Goal: Transaction & Acquisition: Register for event/course

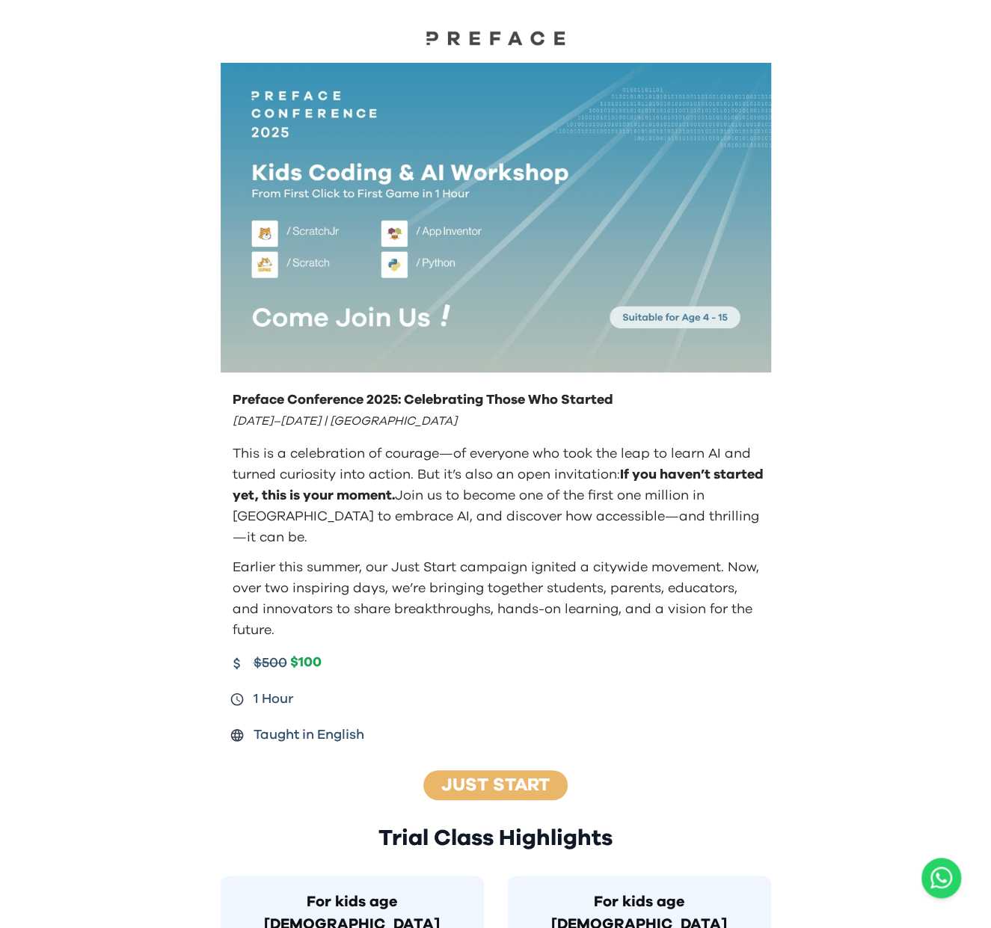
click at [423, 529] on div "Preface Conference 2025: Celebrating Those Who Started [DATE]–[DATE] | [GEOGRAP…" at bounding box center [497, 515] width 535 height 251
click at [469, 28] on div at bounding box center [495, 25] width 991 height 51
click at [469, 43] on img at bounding box center [496, 38] width 150 height 16
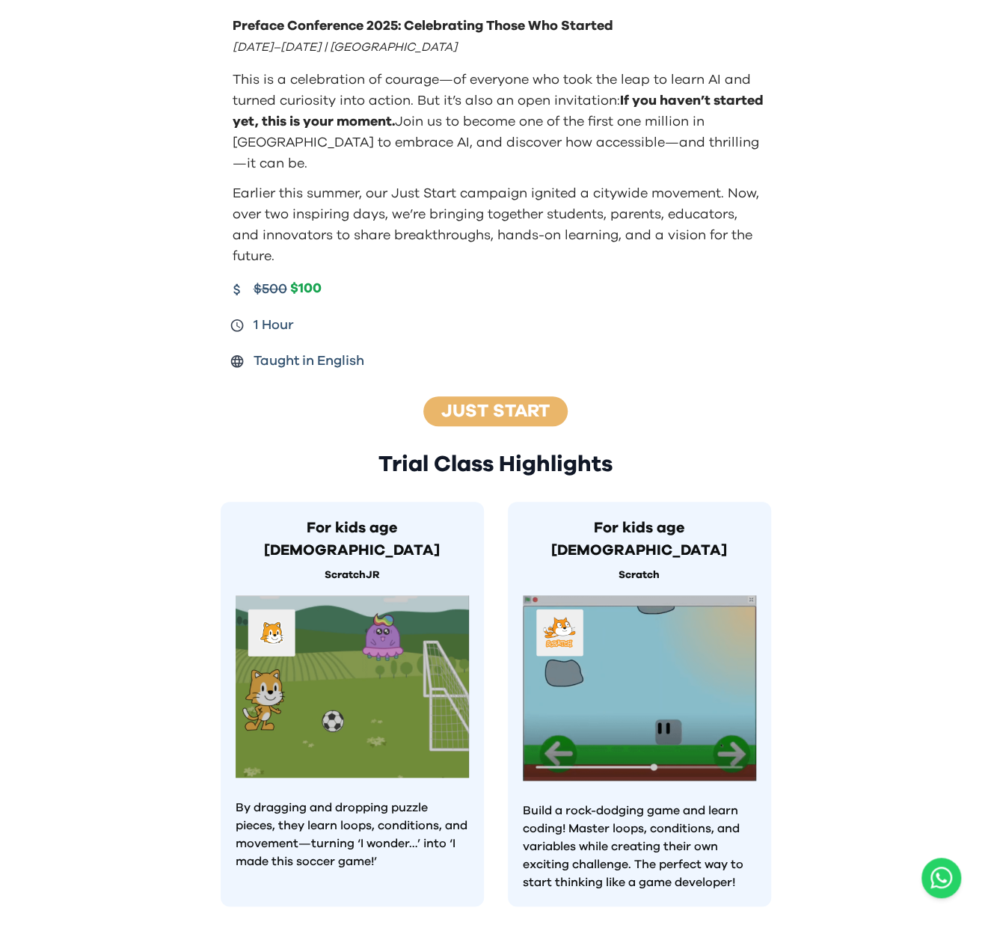
click at [778, 342] on div "Preface Conference 2025: Celebrating Those Who Started [DATE]–[DATE] | [GEOGRAP…" at bounding box center [496, 194] width 574 height 368
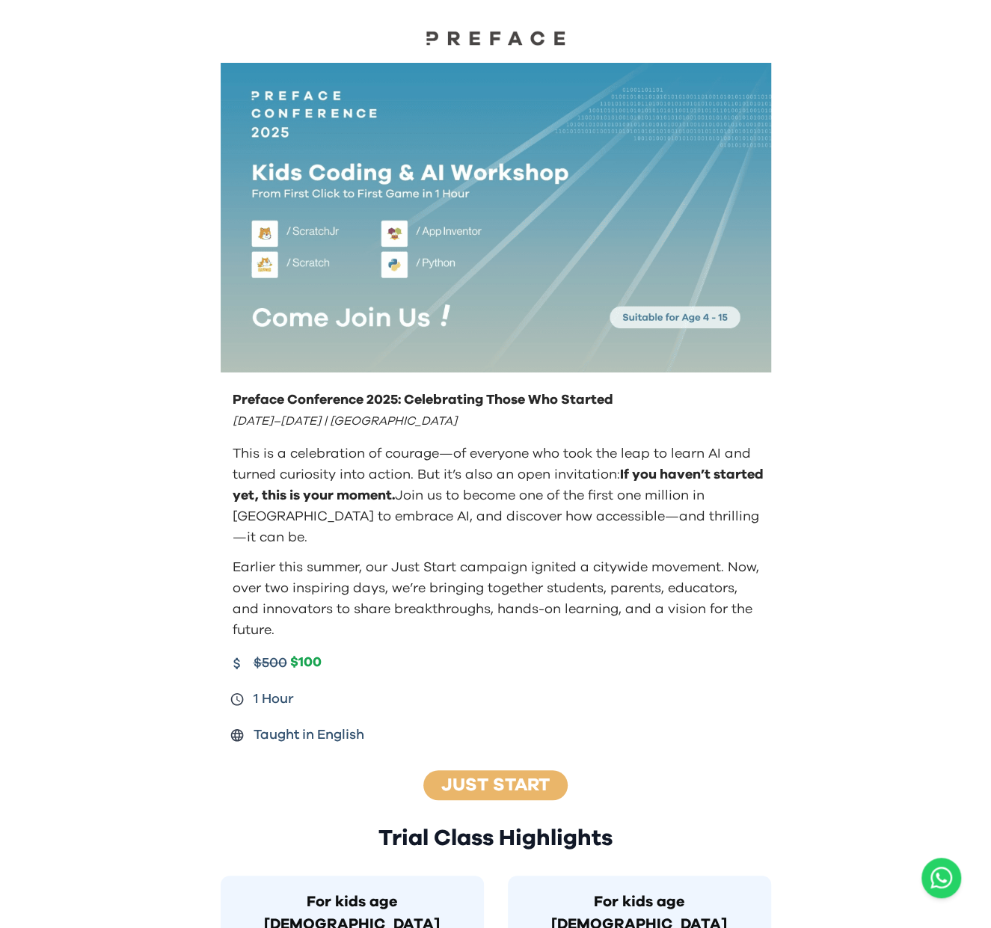
drag, startPoint x: 149, startPoint y: 81, endPoint x: 172, endPoint y: 44, distance: 44.0
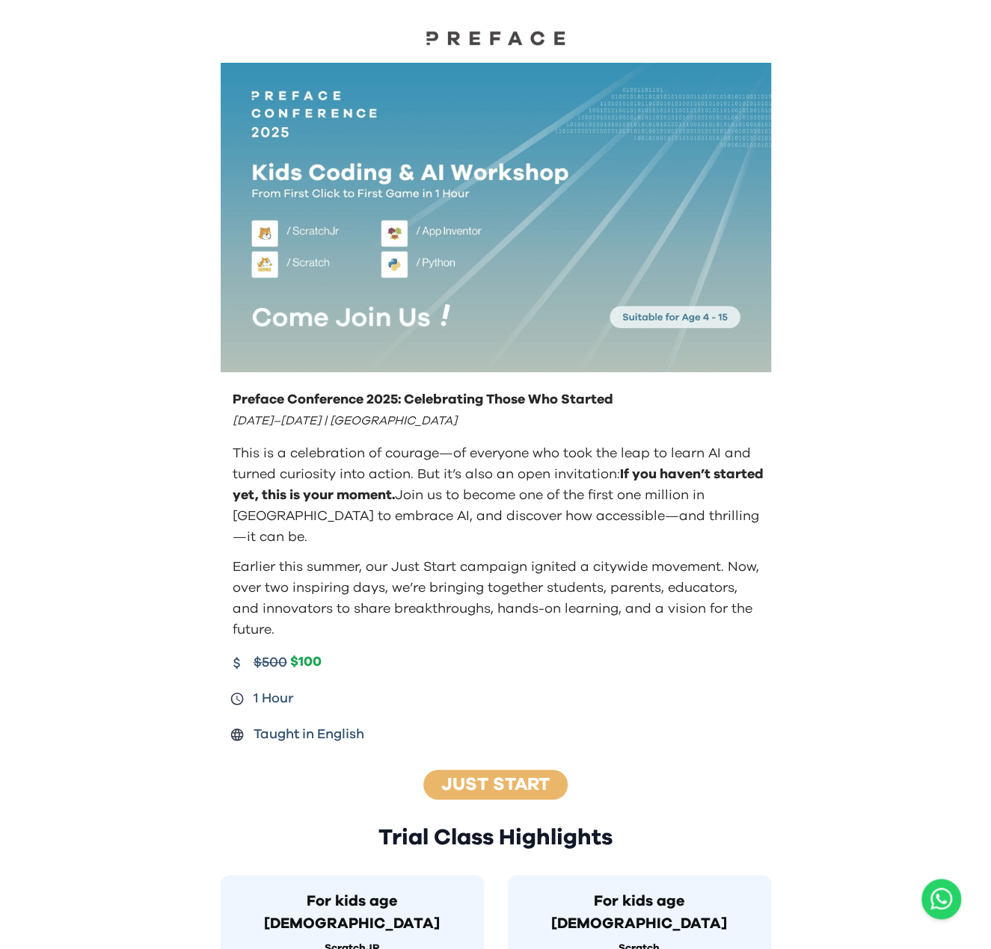
drag, startPoint x: 440, startPoint y: 527, endPoint x: 506, endPoint y: 533, distance: 66.8
click at [437, 528] on div "Preface Conference 2025: Celebrating Those Who Started August 23–24 | Hong Kong…" at bounding box center [497, 515] width 535 height 251
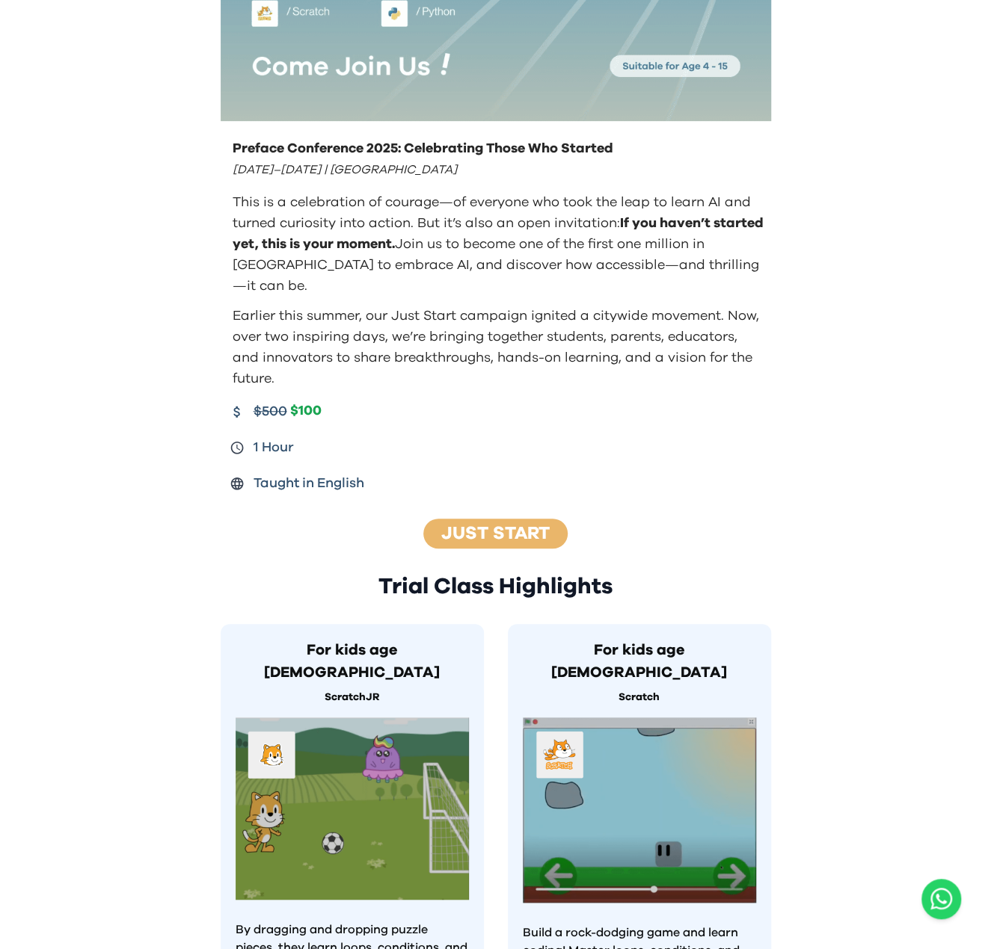
scroll to position [449, 0]
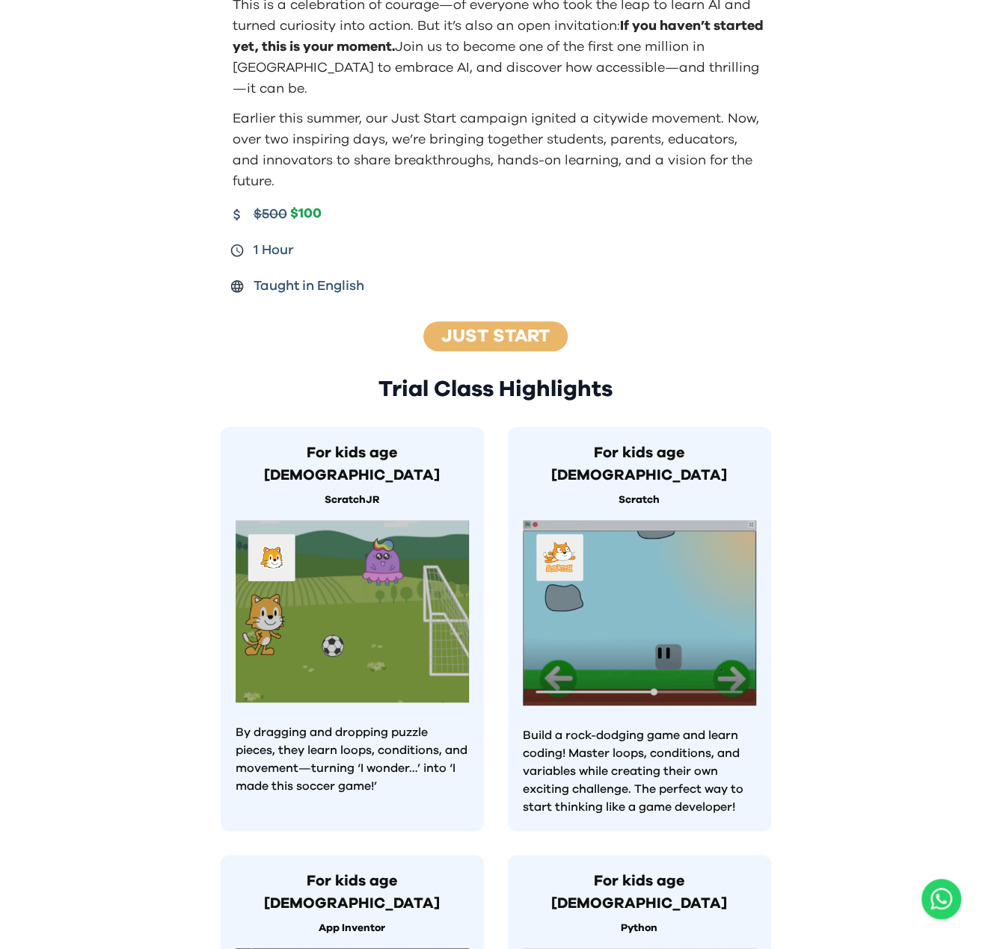
click at [863, 224] on div "Preface Conference 2025: Celebrating Those Who Started August 23–24 | Hong Kong…" at bounding box center [495, 619] width 991 height 2136
click at [218, 406] on div "Trial Class Highlights For kids age 4-5 ScratchJR By dragging and dropping puzz…" at bounding box center [496, 860] width 574 height 1017
click at [816, 262] on div "Preface Conference 2025: Celebrating Those Who Started August 23–24 | Hong Kong…" at bounding box center [495, 619] width 991 height 2136
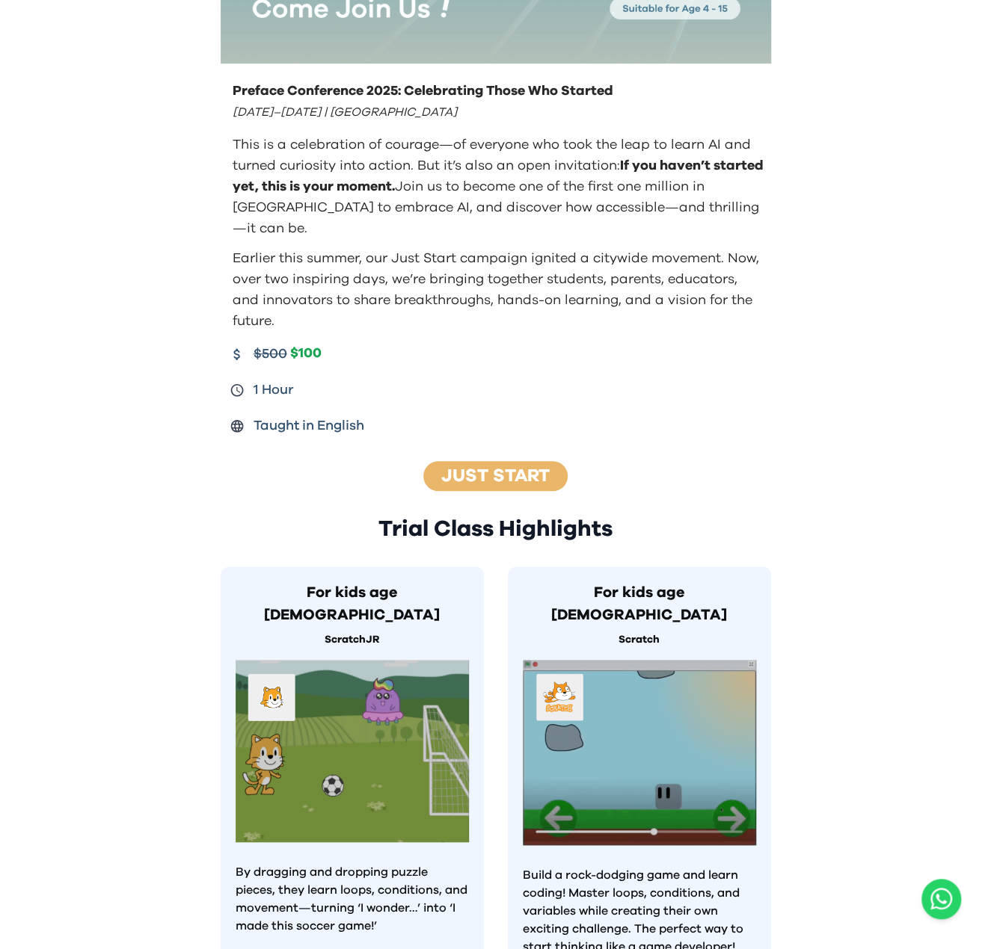
scroll to position [0, 0]
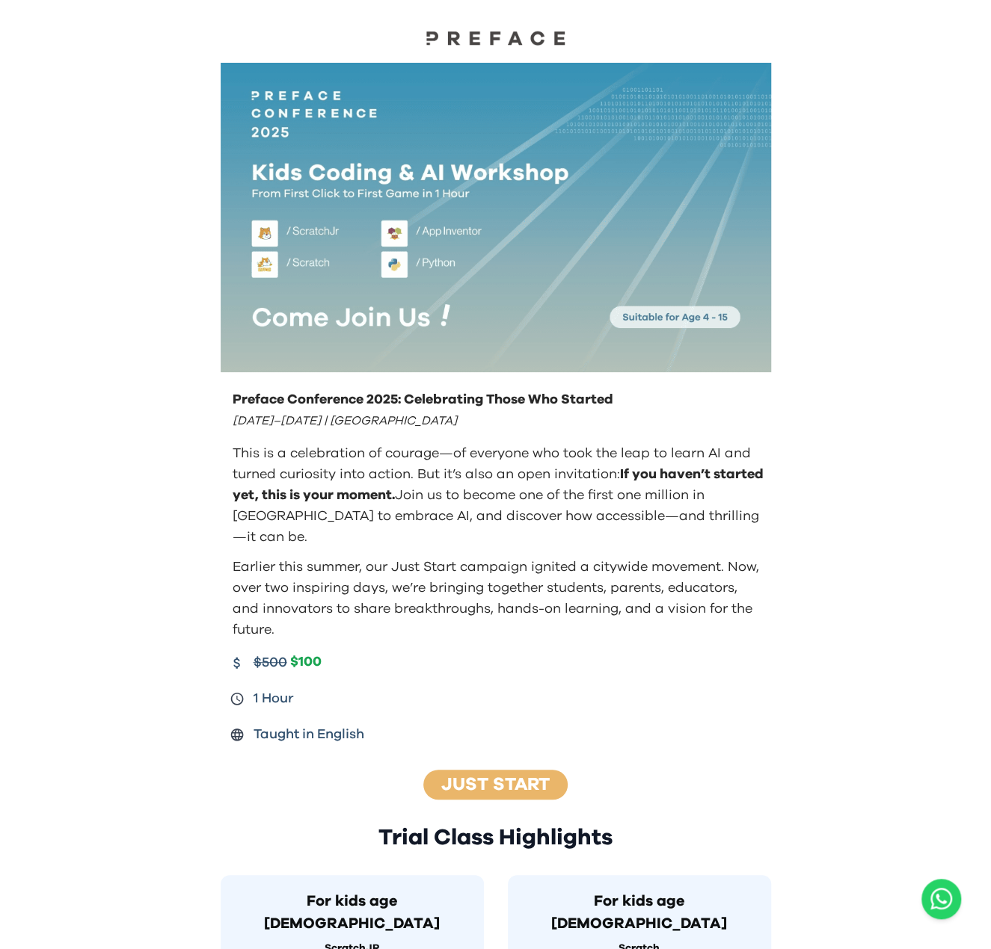
click at [529, 30] on img at bounding box center [496, 38] width 150 height 16
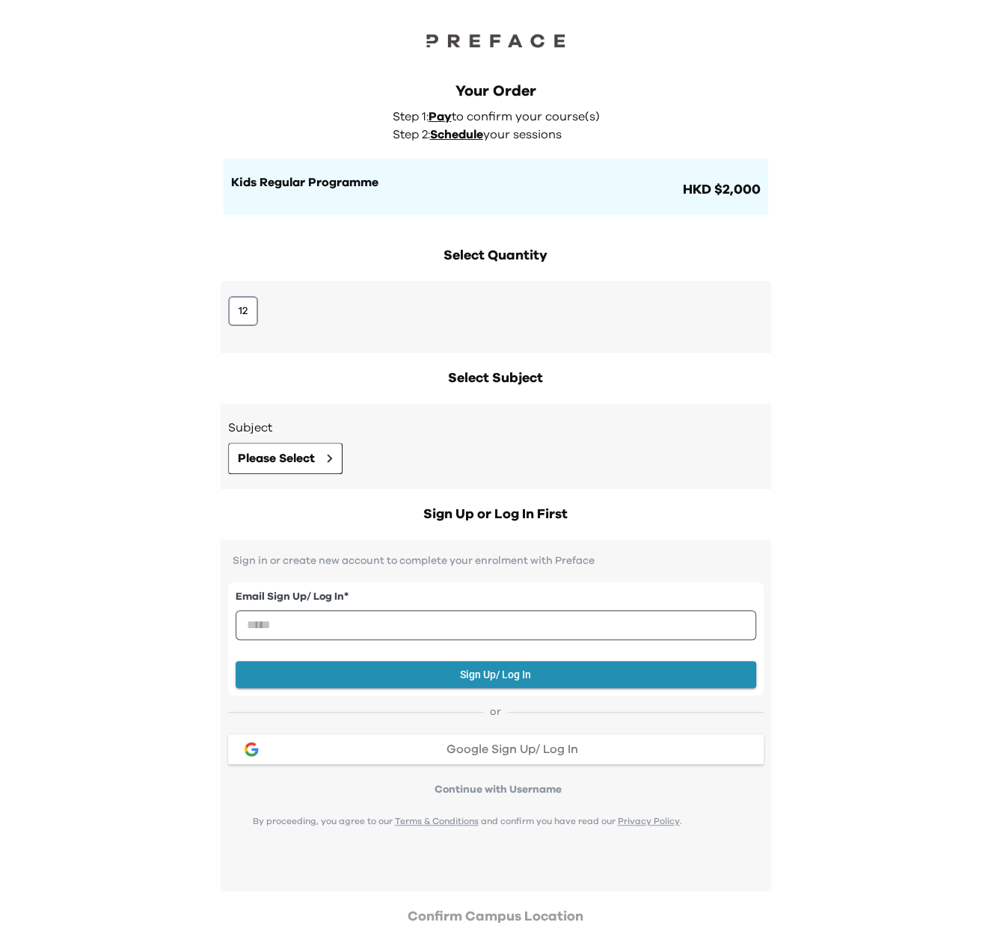
drag, startPoint x: 845, startPoint y: 197, endPoint x: 744, endPoint y: 170, distance: 104.5
click at [845, 197] on div "Your Order Step 1: Pay to confirm your course(s) Step 2: Schedule your sessions…" at bounding box center [495, 539] width 991 height 1078
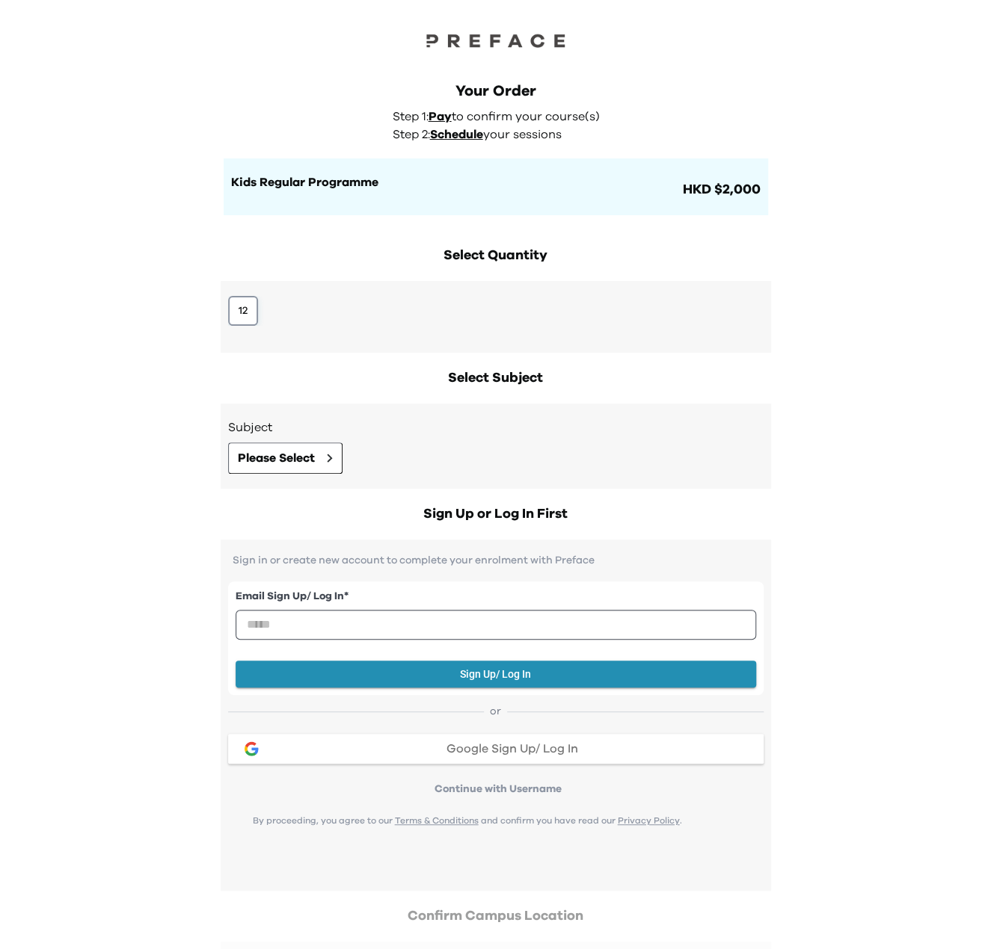
click at [250, 309] on button "12" at bounding box center [243, 311] width 30 height 30
click at [293, 471] on div "Subject Please Select" at bounding box center [496, 446] width 550 height 85
click at [298, 458] on span "Please Select" at bounding box center [276, 458] width 77 height 18
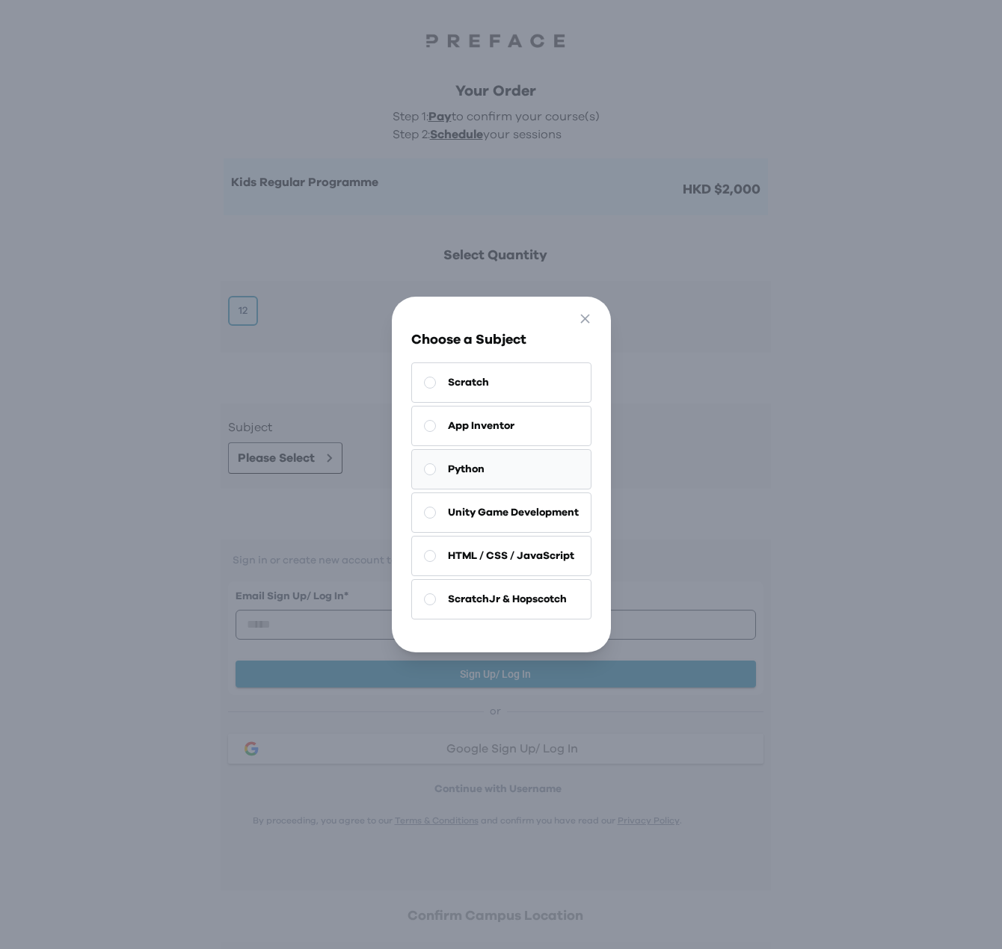
click at [478, 455] on button "Python" at bounding box center [501, 469] width 180 height 40
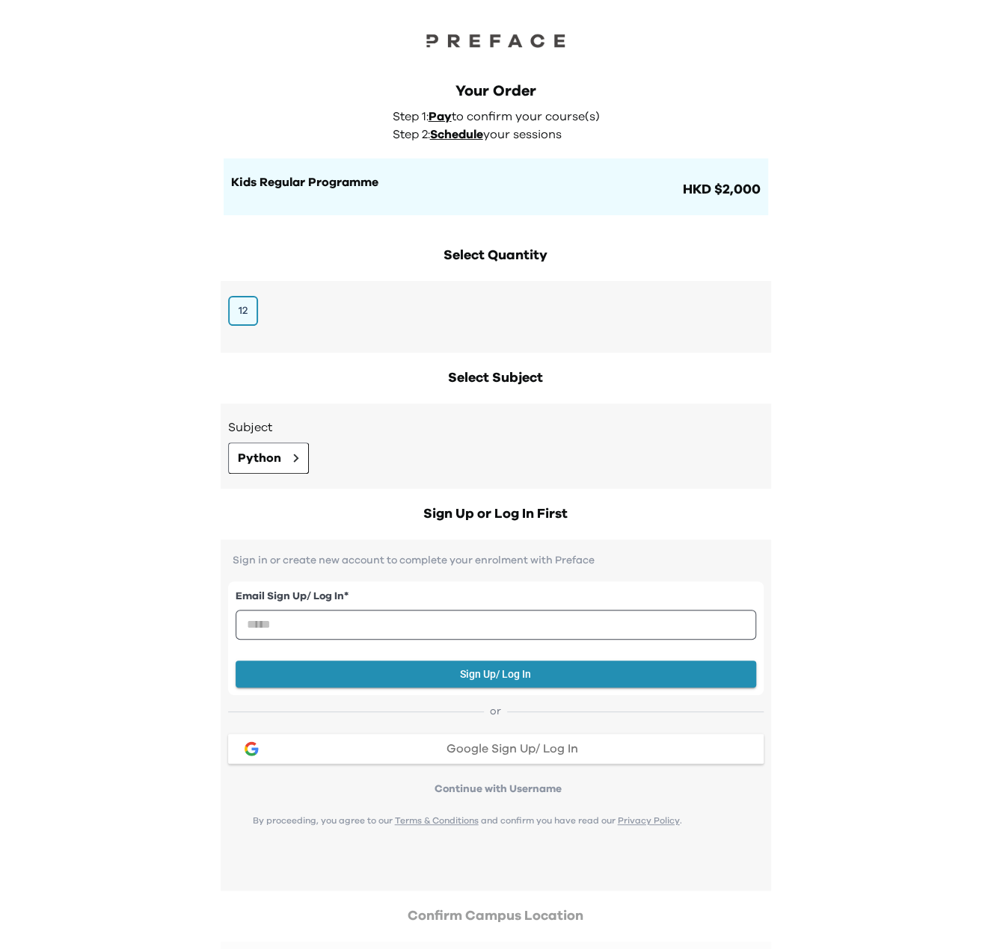
click at [806, 434] on div "Your Order Step 1: Pay to confirm your course(s) Step 2: Schedule your sessions…" at bounding box center [495, 539] width 991 height 1078
click at [840, 345] on div "Your Order Step 1: Pay to confirm your course(s) Step 2: Schedule your sessions…" at bounding box center [495, 539] width 991 height 1078
drag, startPoint x: 698, startPoint y: 185, endPoint x: 810, endPoint y: 192, distance: 112.4
click at [810, 192] on div "Your Order Step 1: Pay to confirm your course(s) Step 2: Schedule your sessions…" at bounding box center [495, 539] width 991 height 1078
click at [826, 231] on div "Your Order Step 1: Pay to confirm your course(s) Step 2: Schedule your sessions…" at bounding box center [495, 539] width 991 height 1078
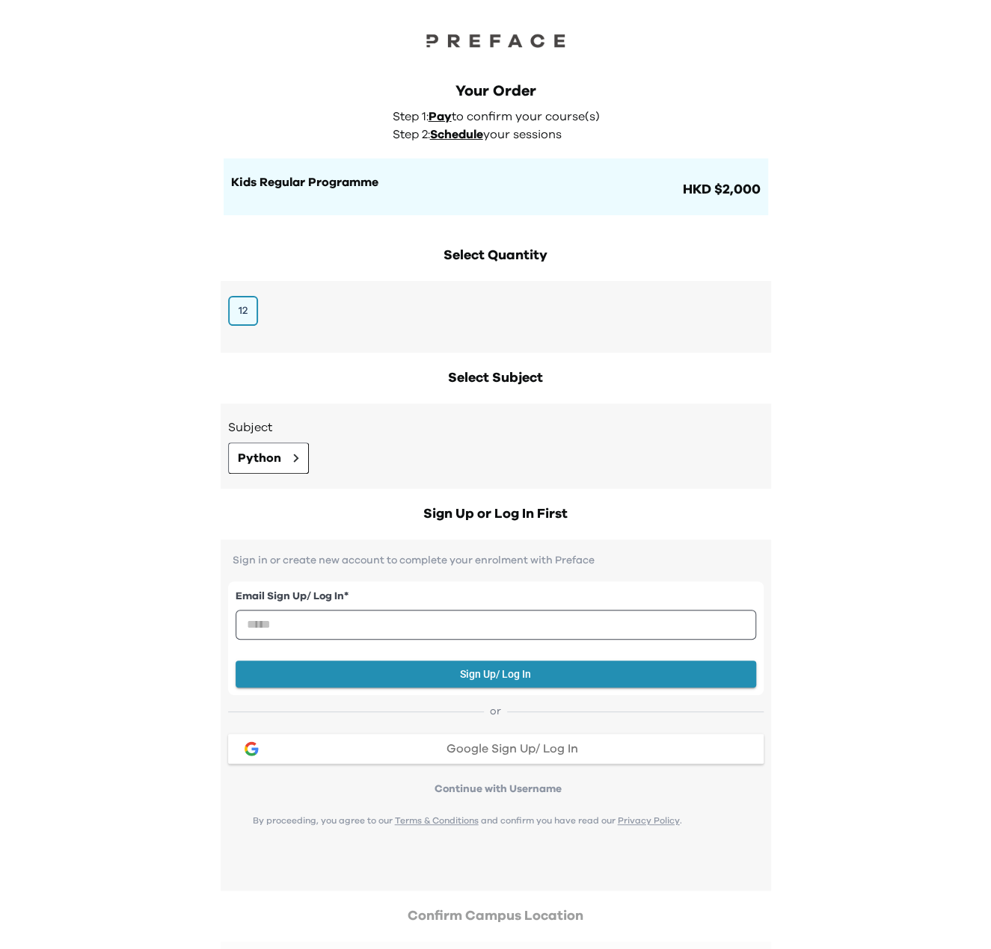
click at [875, 317] on div "Your Order Step 1: Pay to confirm your course(s) Step 2: Schedule your sessions…" at bounding box center [495, 539] width 991 height 1078
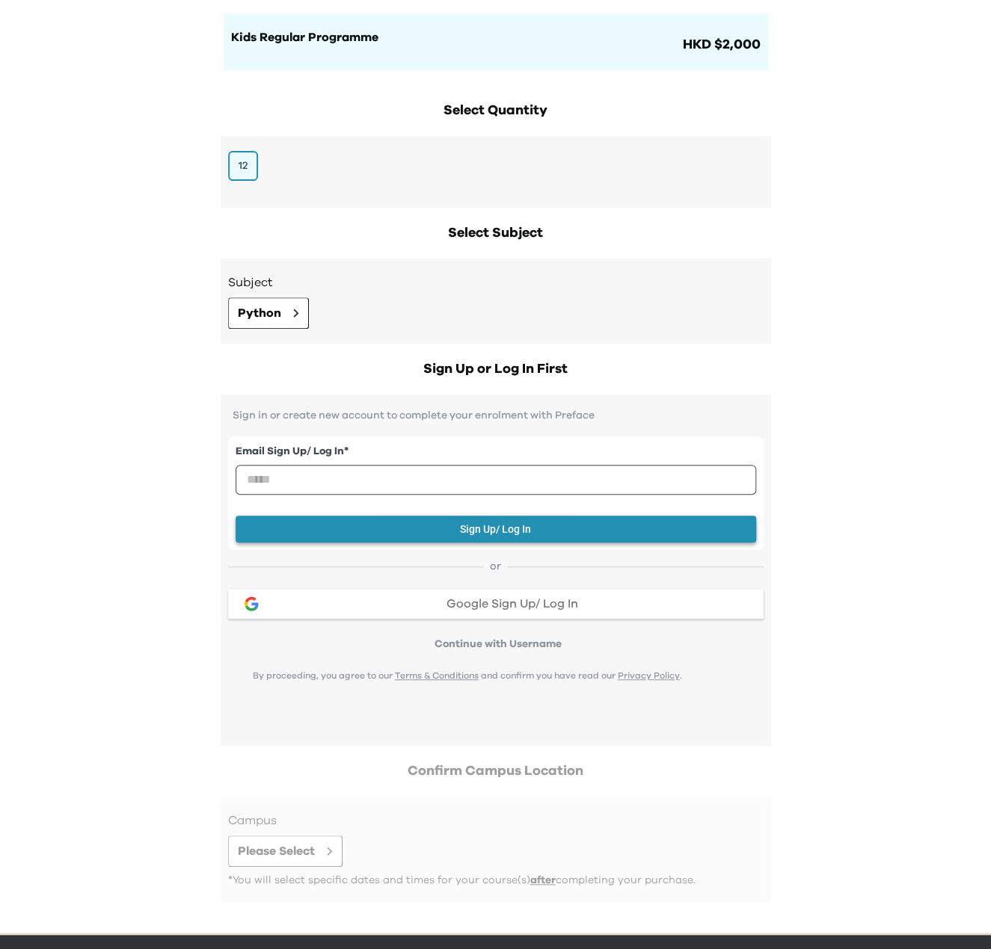
scroll to position [188, 0]
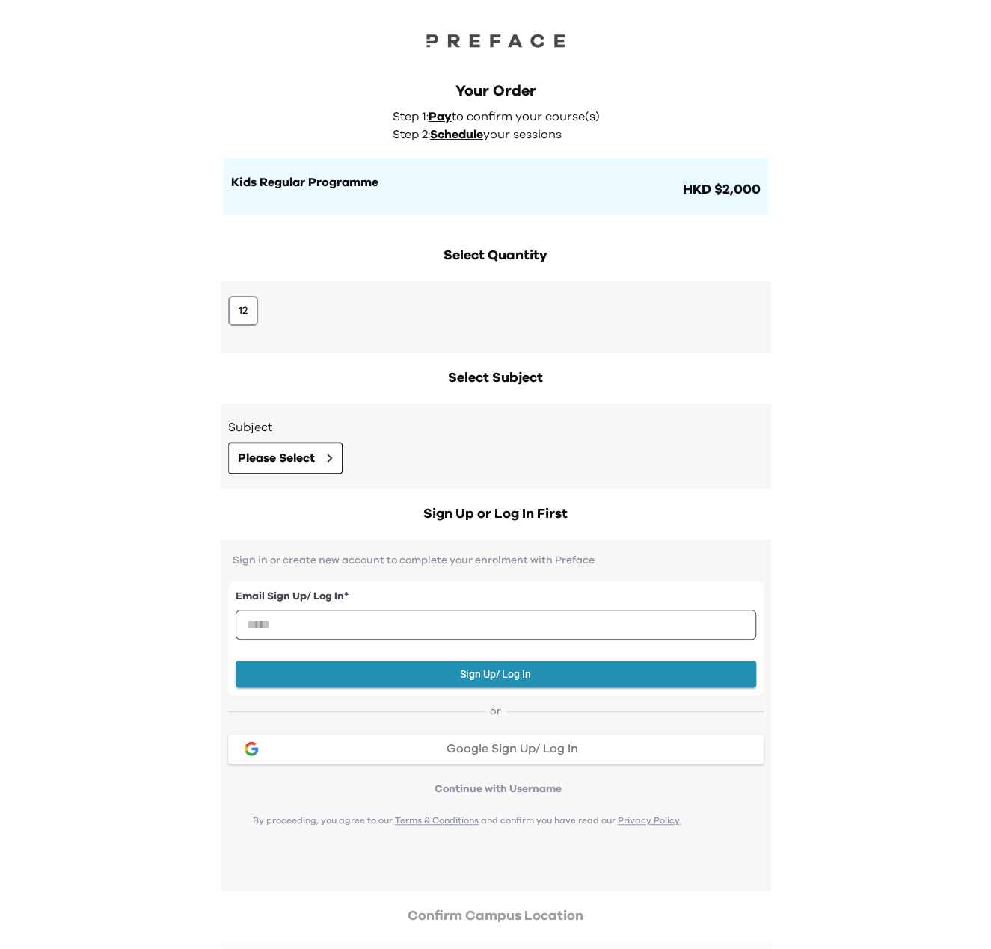
click at [437, 115] on span "Pay" at bounding box center [439, 117] width 23 height 12
click at [452, 144] on div "Your Order Step 1: Pay to confirm your course(s) Step 2: Schedule your sessions…" at bounding box center [496, 148] width 544 height 135
click at [462, 135] on span "Schedule" at bounding box center [456, 135] width 53 height 12
click at [244, 308] on button "12" at bounding box center [243, 311] width 30 height 30
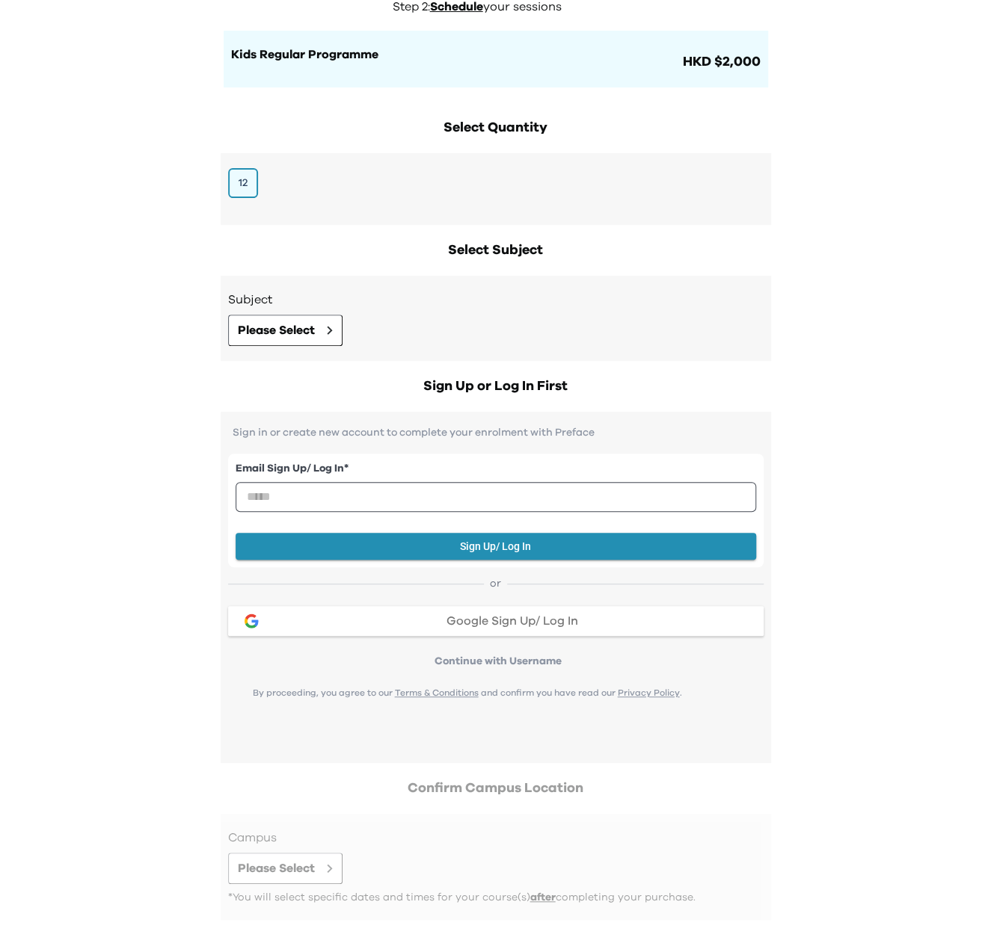
scroll to position [150, 0]
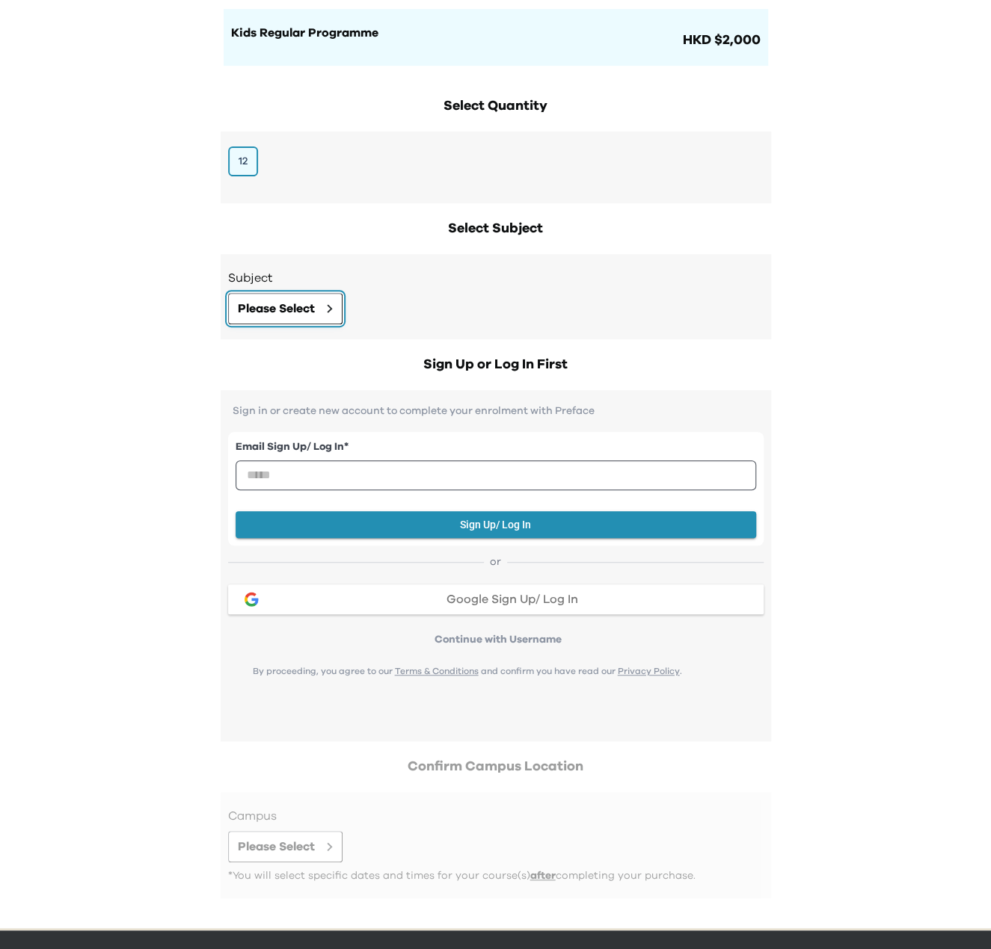
click at [292, 307] on span "Please Select" at bounding box center [276, 309] width 77 height 18
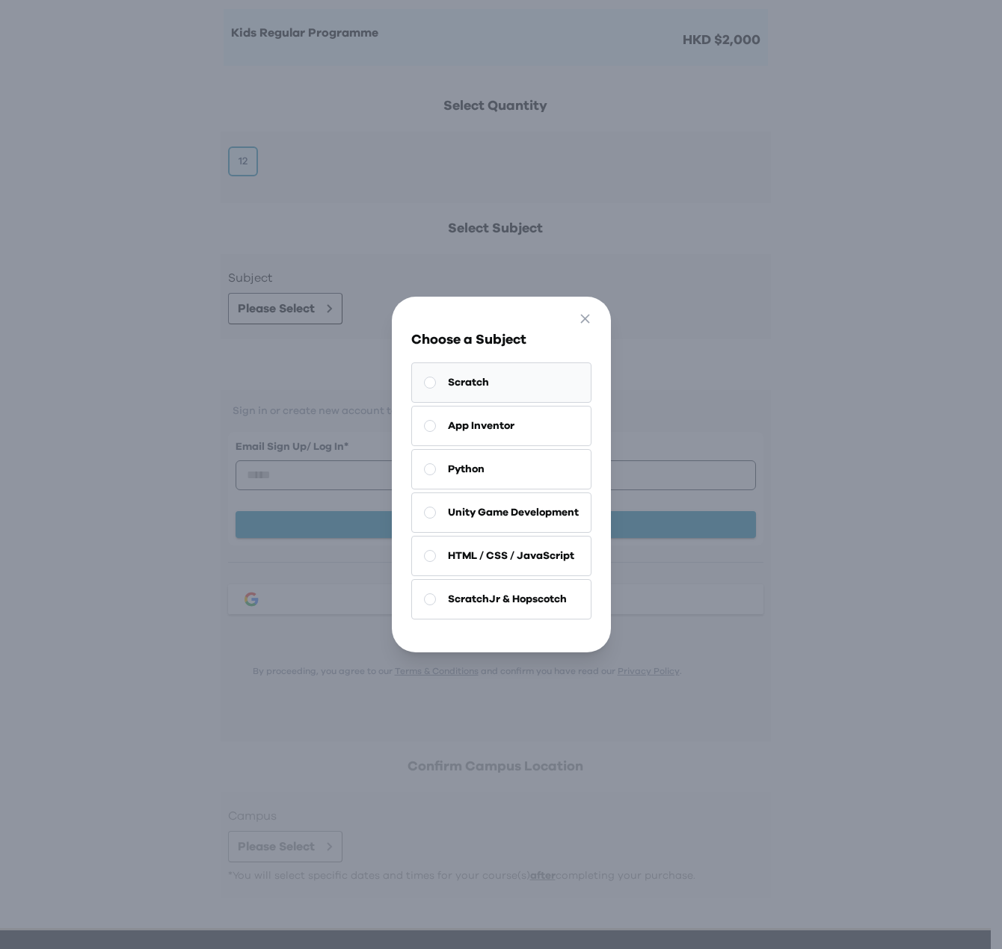
click at [501, 374] on button "Scratch" at bounding box center [501, 383] width 180 height 40
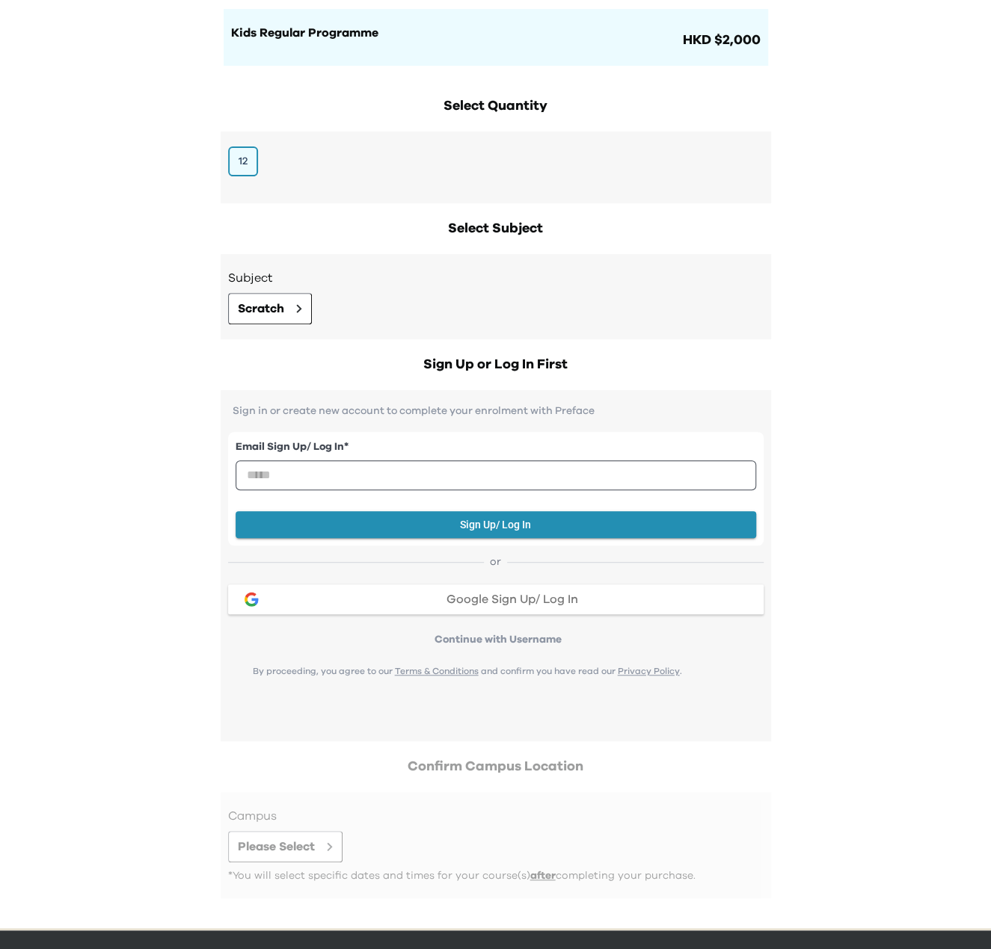
click at [129, 476] on div "Your Order Step 1: Pay to confirm your course(s) Step 2: Schedule your sessions…" at bounding box center [495, 389] width 991 height 1078
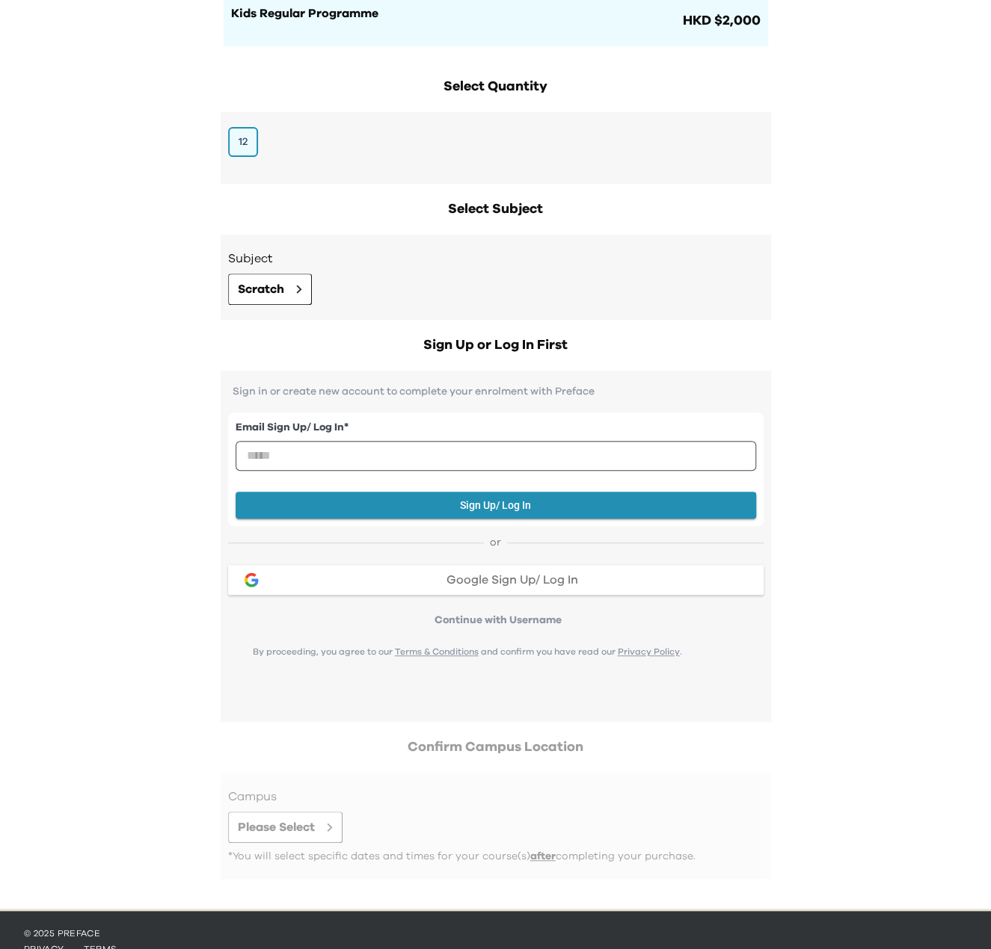
scroll to position [188, 0]
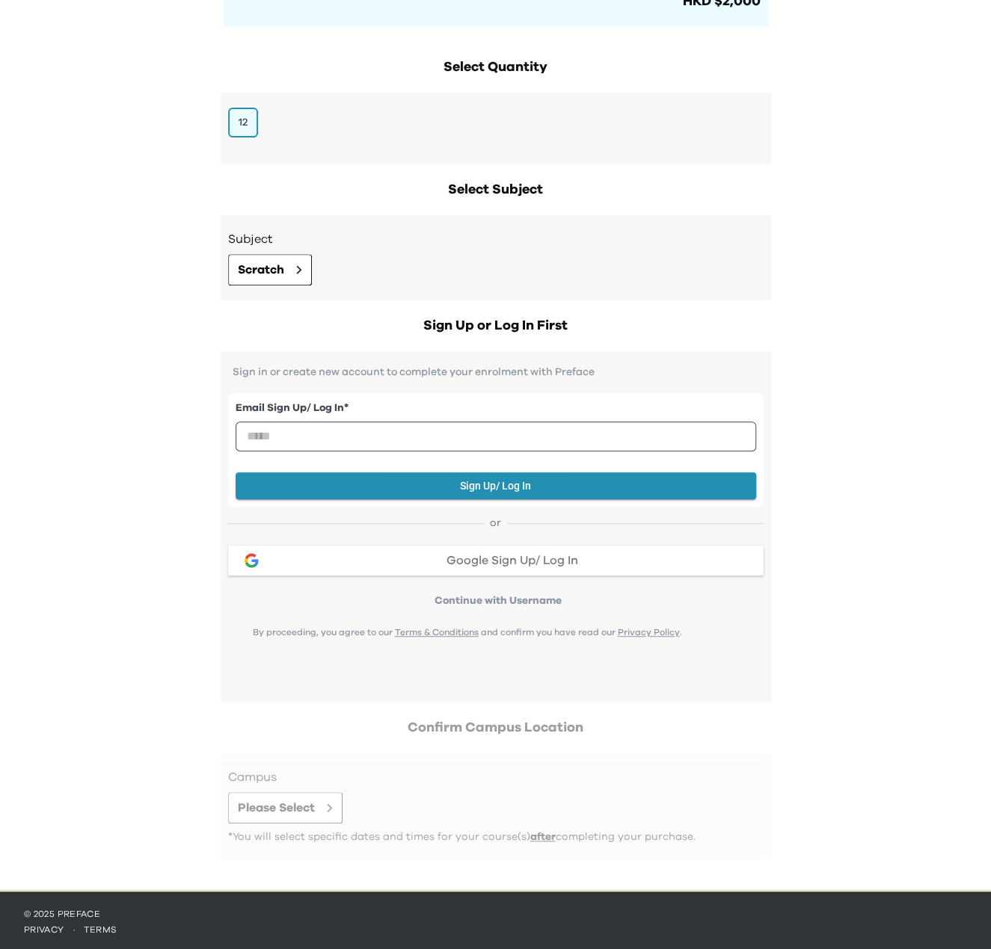
click at [287, 816] on div at bounding box center [495, 807] width 535 height 76
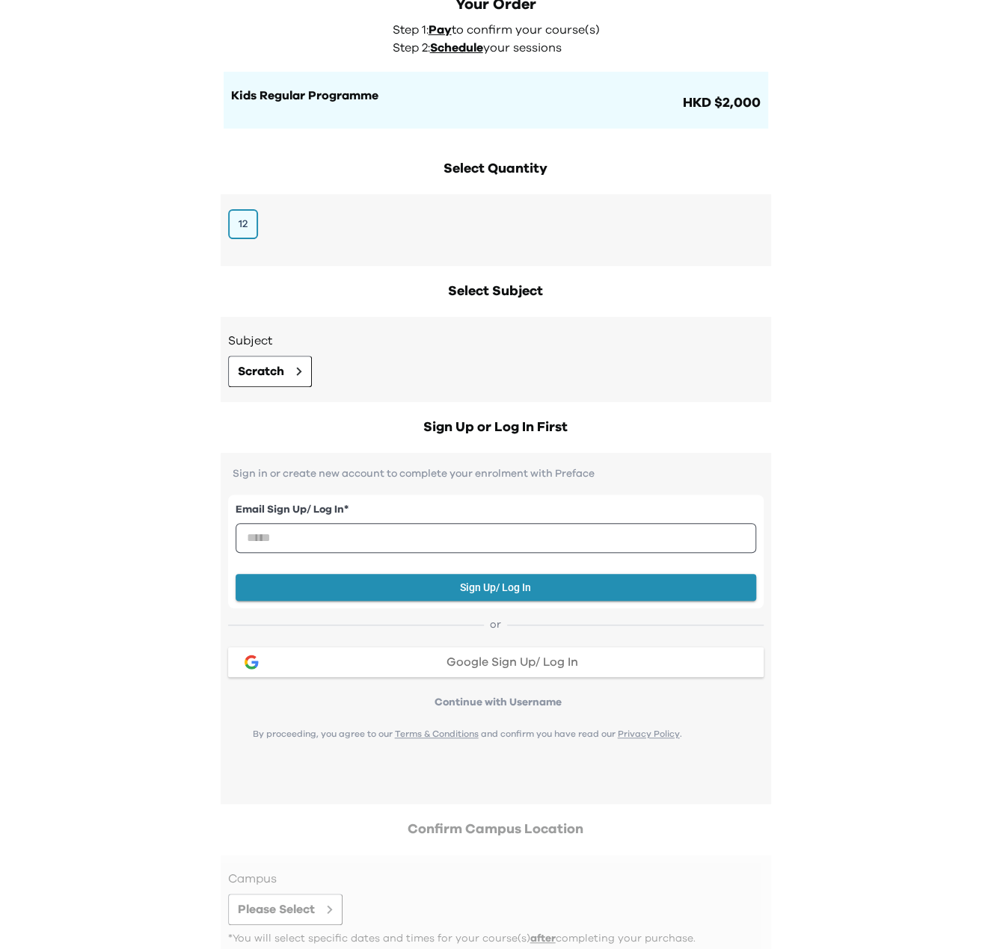
scroll to position [0, 0]
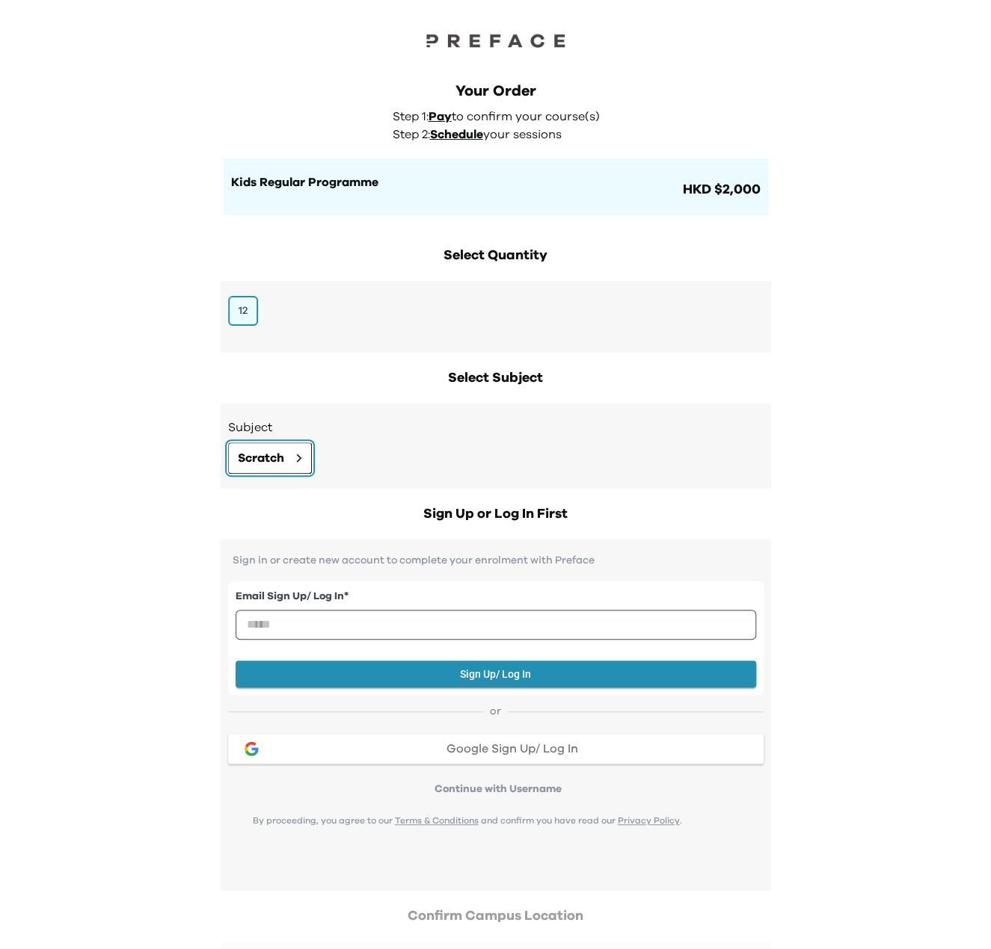
click at [285, 449] on button "Scratch" at bounding box center [270, 458] width 84 height 31
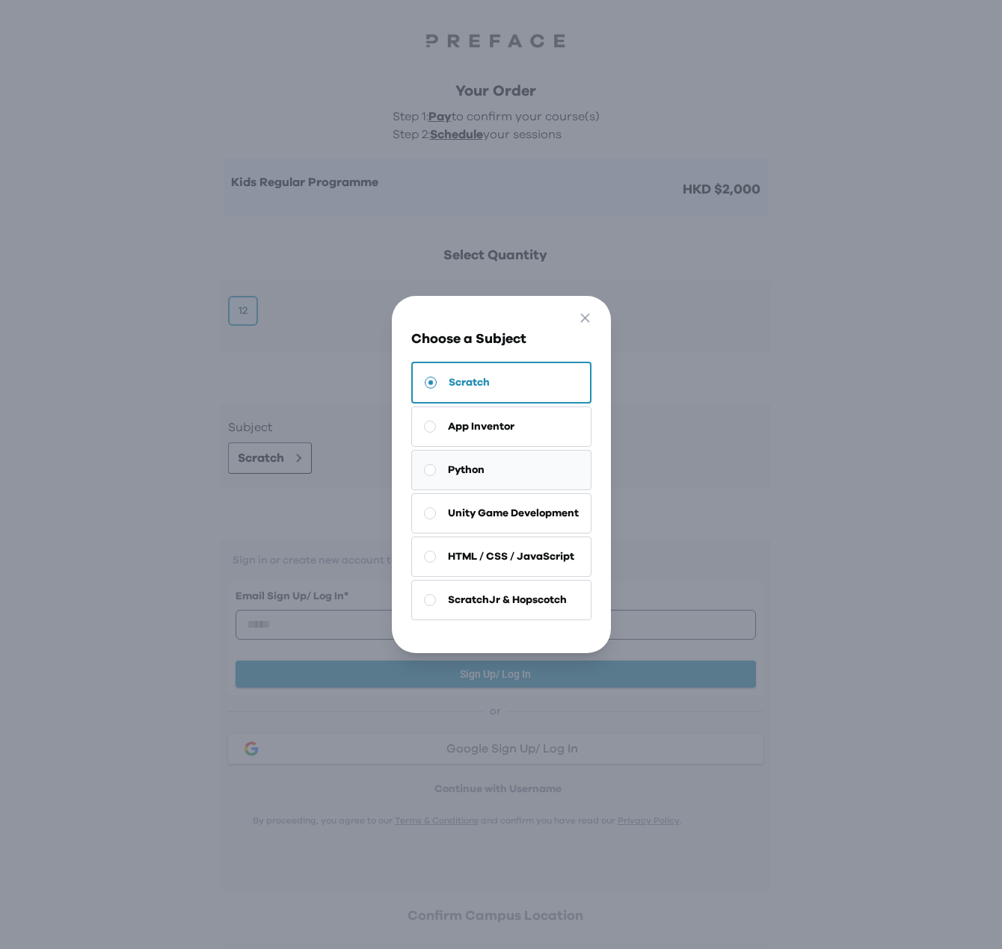
click at [452, 477] on button "Python" at bounding box center [501, 470] width 180 height 40
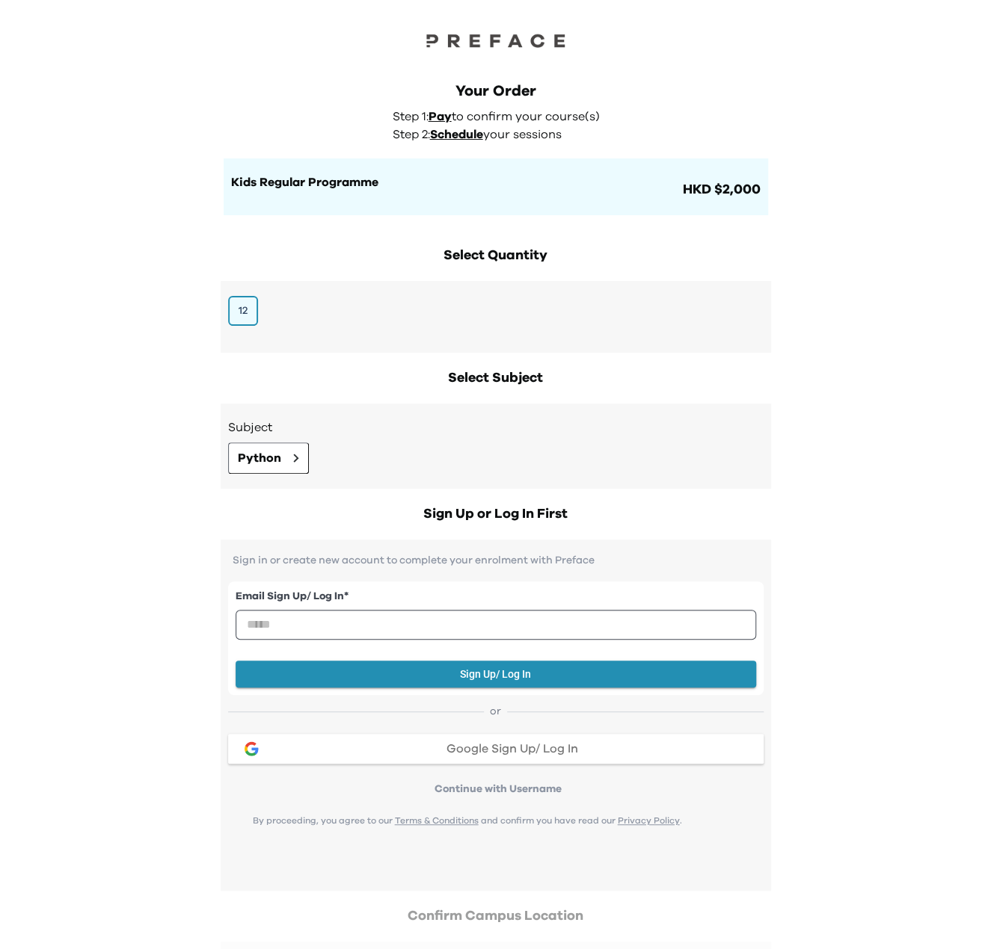
click at [612, 428] on h3 "Subject" at bounding box center [495, 428] width 535 height 18
click at [327, 339] on div "12" at bounding box center [496, 317] width 550 height 72
click at [556, 37] on img at bounding box center [496, 40] width 150 height 21
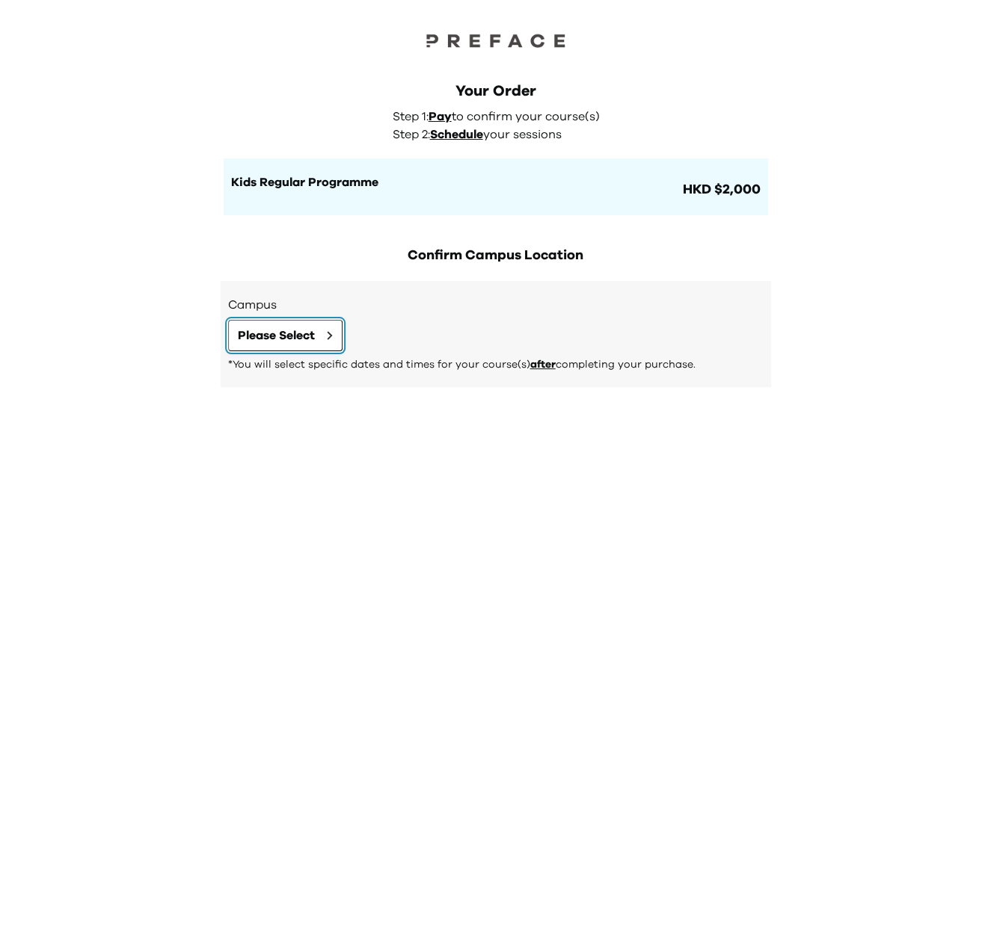
click at [321, 330] on button "Please Select" at bounding box center [285, 335] width 114 height 31
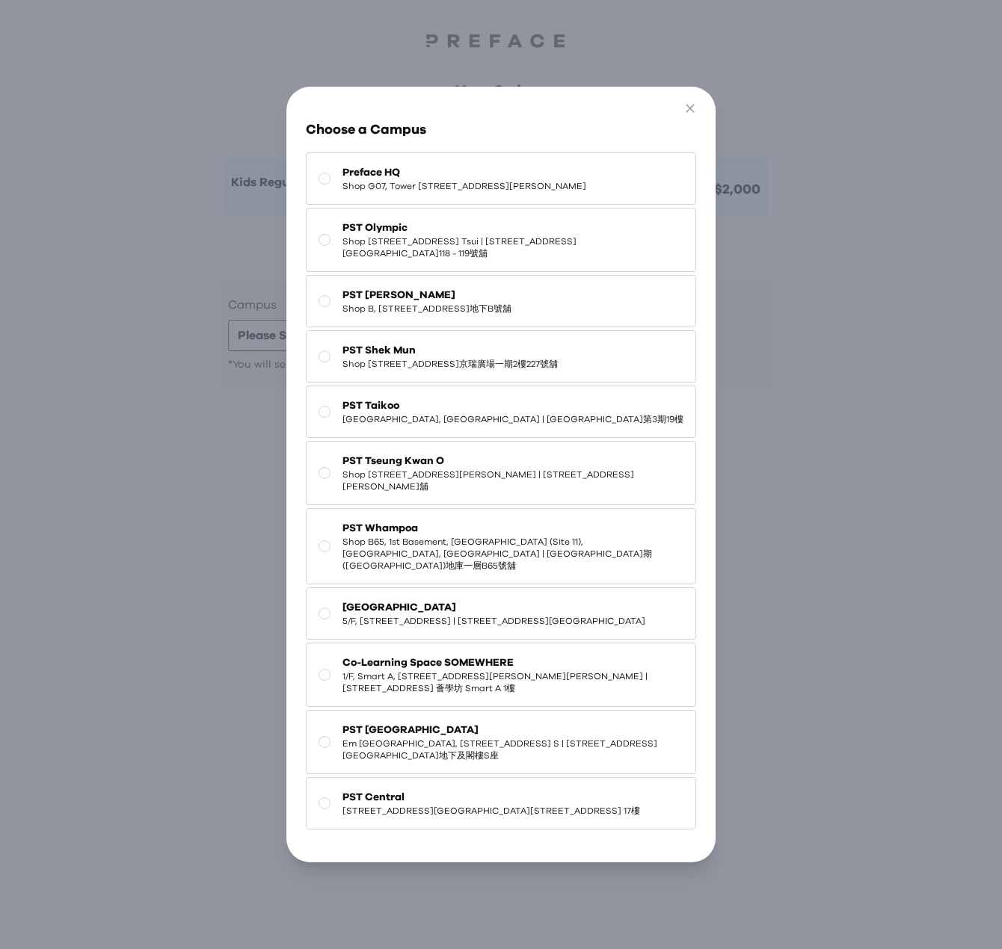
click at [812, 252] on div "Go Back Close Choose a Campus Preface HQ Shop [GEOGRAPHIC_DATA][STREET_ADDRESS]…" at bounding box center [501, 474] width 1002 height 949
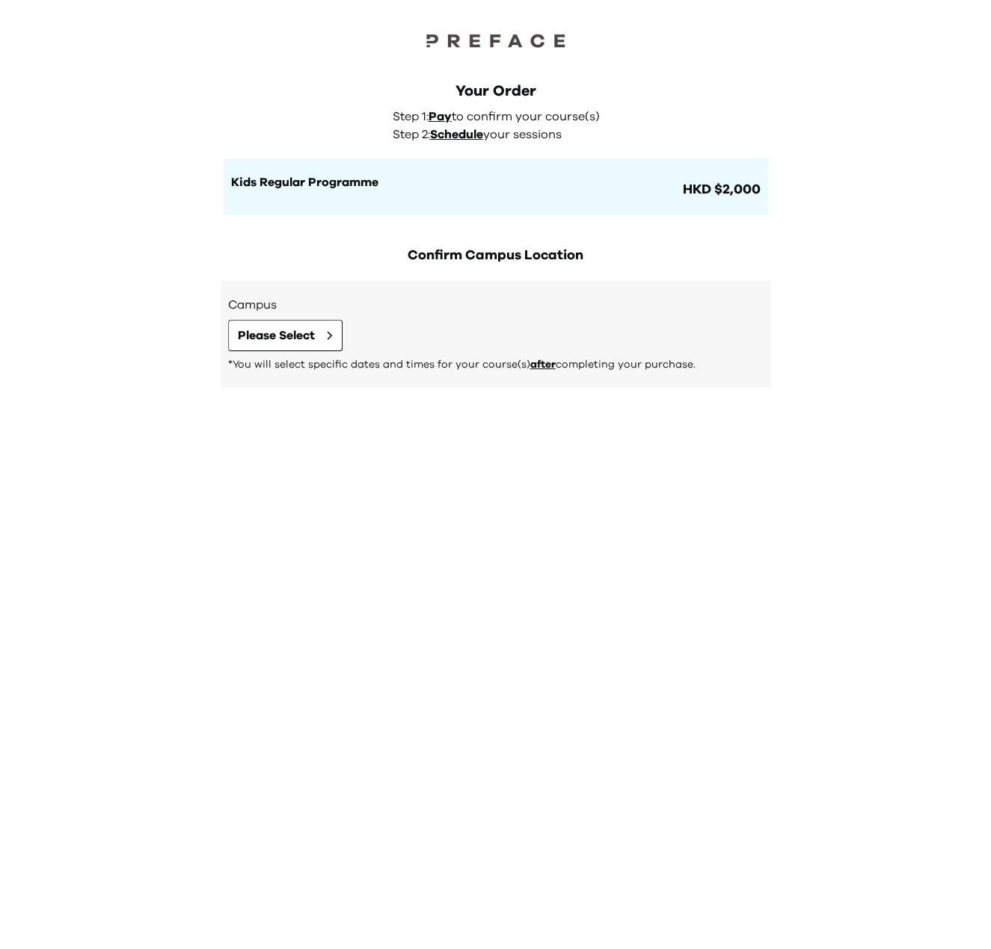
click at [713, 397] on div "Confirm Campus Location Campus Please Select *You will select specific dates an…" at bounding box center [496, 323] width 574 height 187
click at [301, 331] on span "Please Select" at bounding box center [276, 336] width 77 height 18
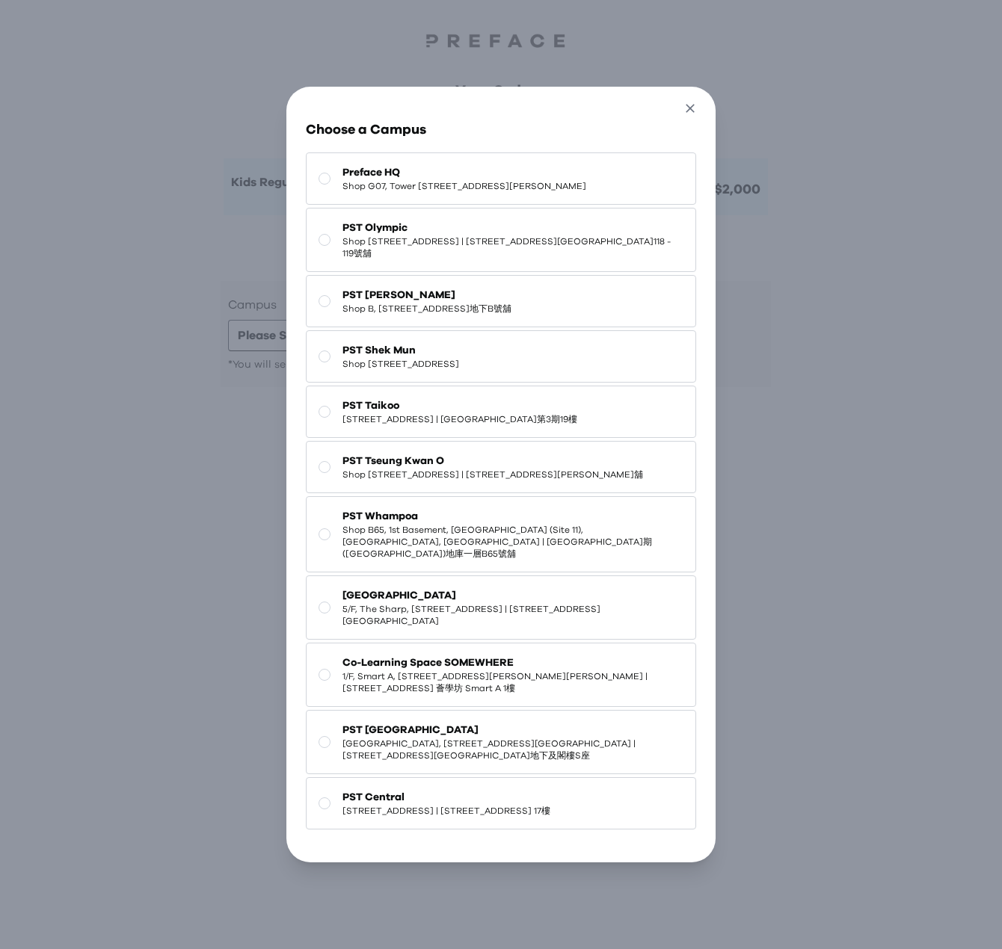
click at [695, 101] on icon "button" at bounding box center [691, 109] width 16 height 16
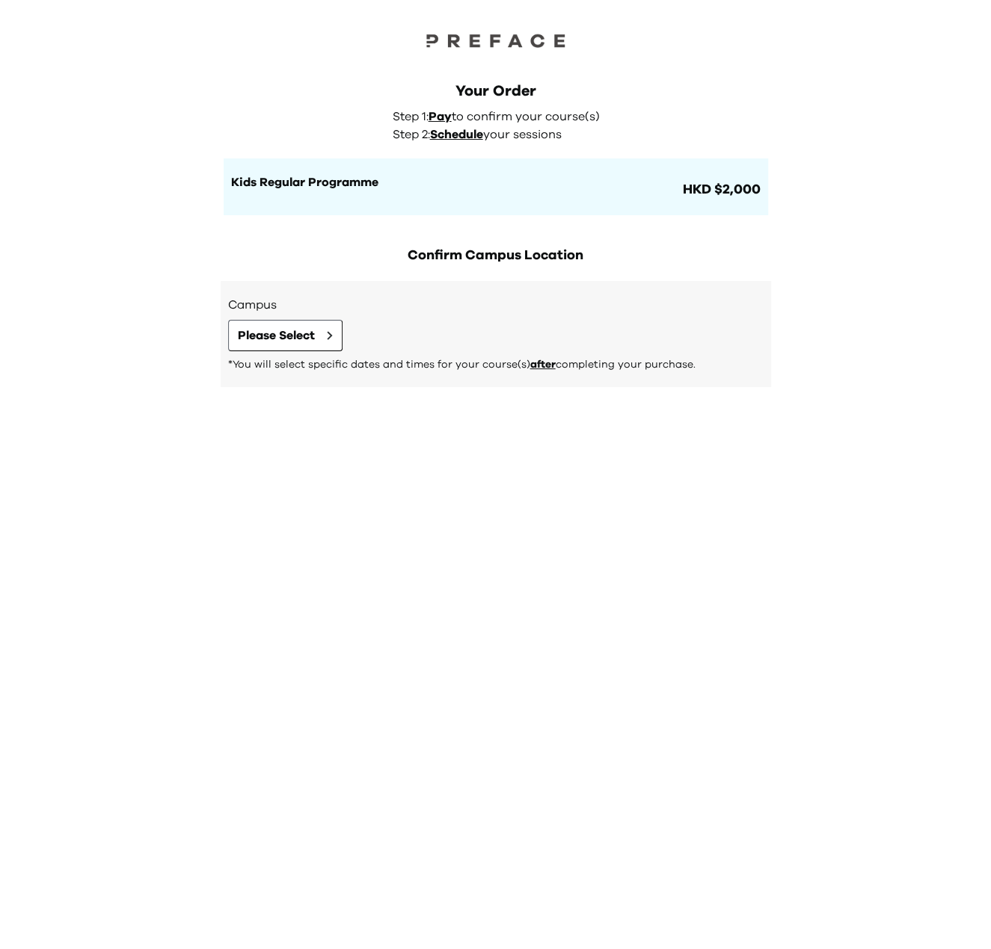
click at [846, 133] on div "Go Back Close Choose a Campus Preface HQ Shop [GEOGRAPHIC_DATA][STREET_ADDRESS]…" at bounding box center [495, 474] width 991 height 949
drag, startPoint x: 504, startPoint y: 546, endPoint x: 595, endPoint y: 183, distance: 373.9
click at [504, 547] on div "Your Order Step 1: Pay to confirm your course(s) Step 2: Schedule your sessions…" at bounding box center [495, 474] width 991 height 949
click at [420, 517] on div "Your Order Step 1: Pay to confirm your course(s) Step 2: Schedule your sessions…" at bounding box center [495, 474] width 991 height 949
